Goal: Entertainment & Leisure: Consume media (video, audio)

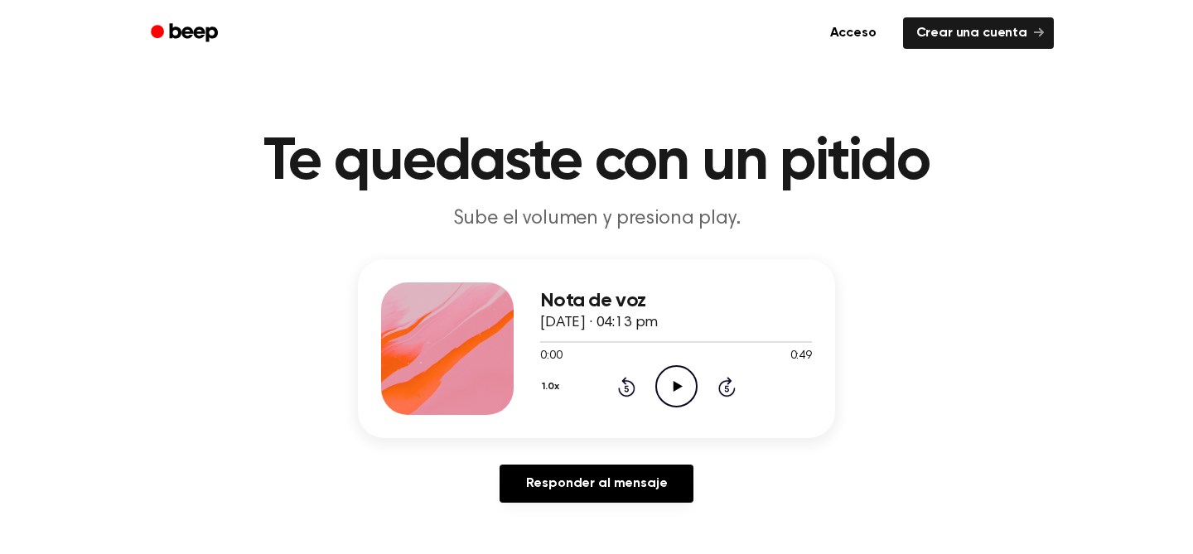
click at [675, 384] on icon at bounding box center [677, 386] width 9 height 11
click at [672, 396] on icon "Pause Audio" at bounding box center [676, 386] width 42 height 42
click at [729, 344] on span at bounding box center [733, 342] width 13 height 13
click at [727, 344] on span at bounding box center [722, 342] width 13 height 13
click at [661, 385] on icon "Play Audio" at bounding box center [676, 386] width 42 height 42
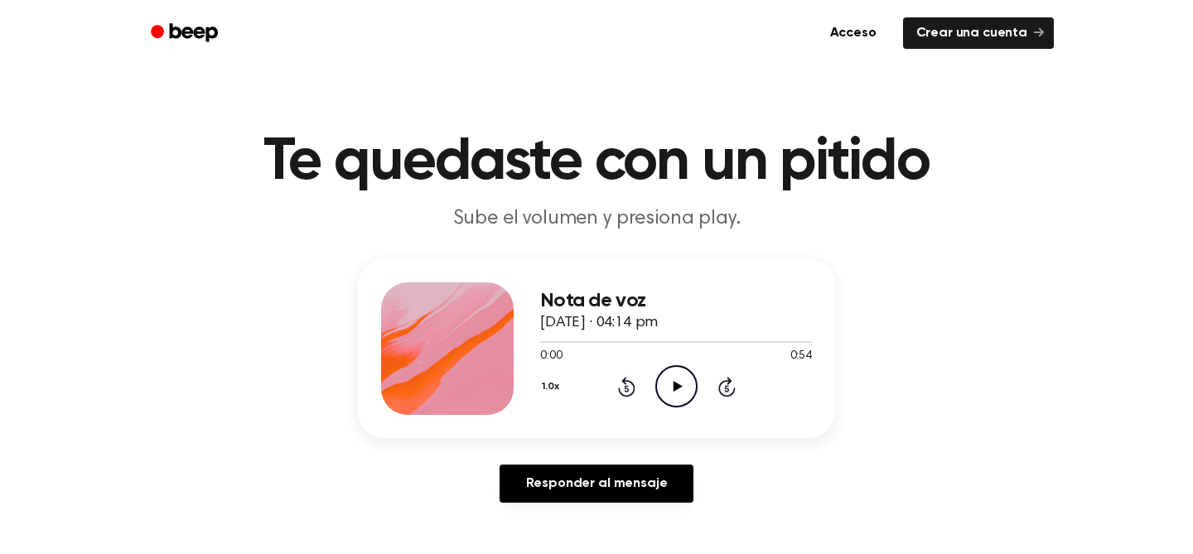
click at [690, 389] on icon "Play Audio" at bounding box center [676, 386] width 42 height 42
click at [684, 394] on icon "Play Audio" at bounding box center [676, 386] width 42 height 42
click at [660, 384] on icon "Play Audio" at bounding box center [676, 386] width 42 height 42
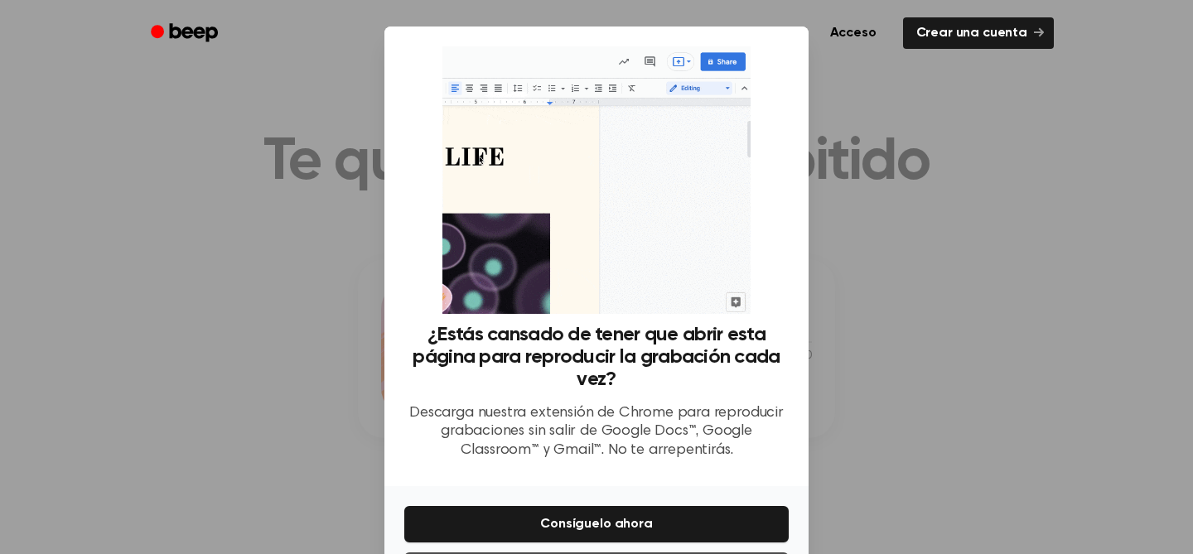
scroll to position [71, 0]
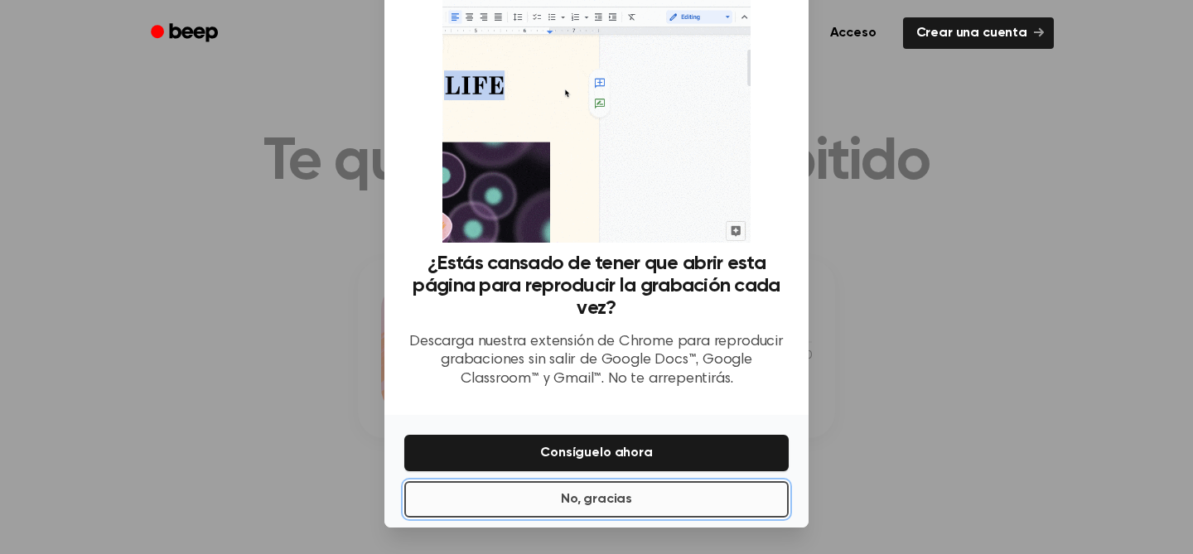
click at [628, 487] on button "No, gracias" at bounding box center [596, 499] width 384 height 36
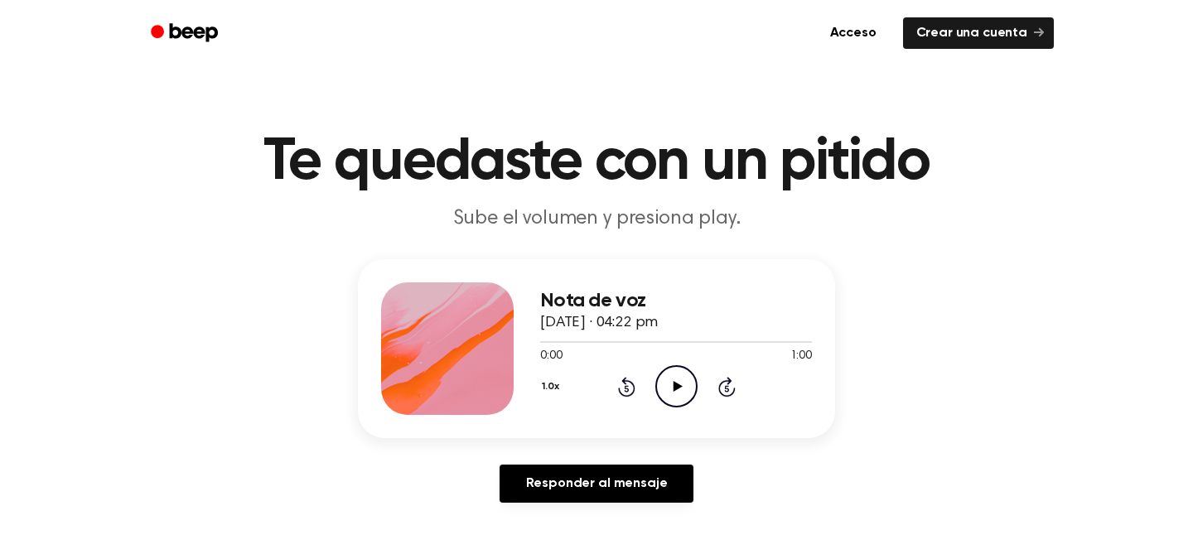
click at [683, 394] on icon "Play Audio" at bounding box center [676, 386] width 42 height 42
click at [676, 394] on icon "Play Audio" at bounding box center [676, 386] width 42 height 42
click at [683, 384] on icon "Play Audio" at bounding box center [676, 386] width 42 height 42
click at [632, 384] on icon at bounding box center [626, 387] width 17 height 20
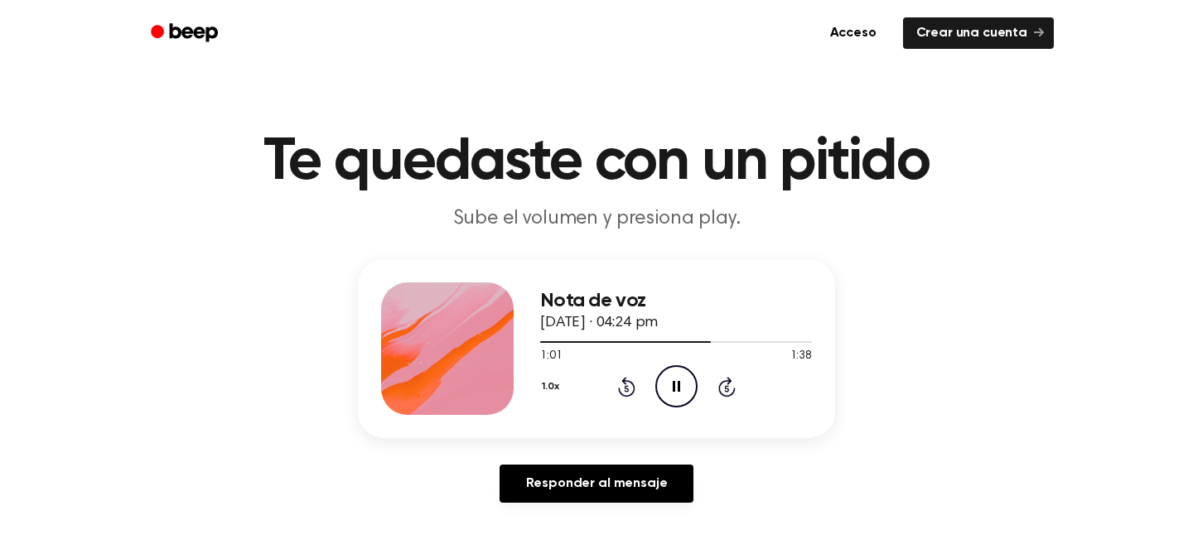
click at [621, 394] on icon at bounding box center [626, 387] width 17 height 20
click at [629, 391] on icon "Rewind 5 seconds" at bounding box center [626, 387] width 18 height 22
